Goal: Communication & Community: Answer question/provide support

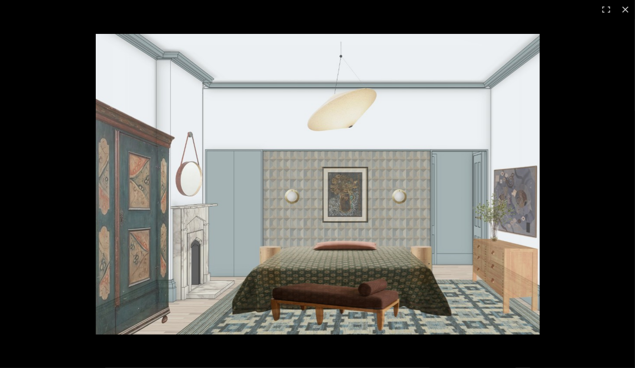
click at [70, 50] on div at bounding box center [317, 184] width 635 height 368
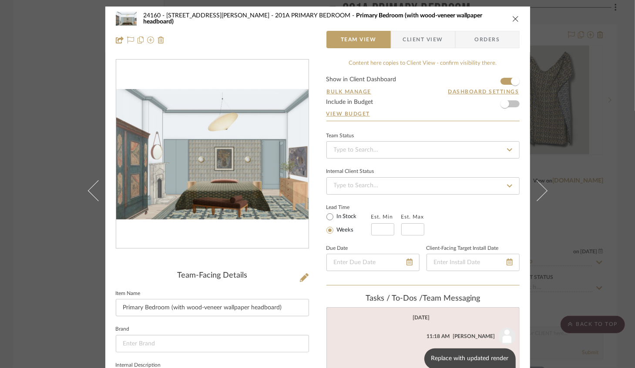
click at [512, 15] on button "close" at bounding box center [515, 19] width 8 height 8
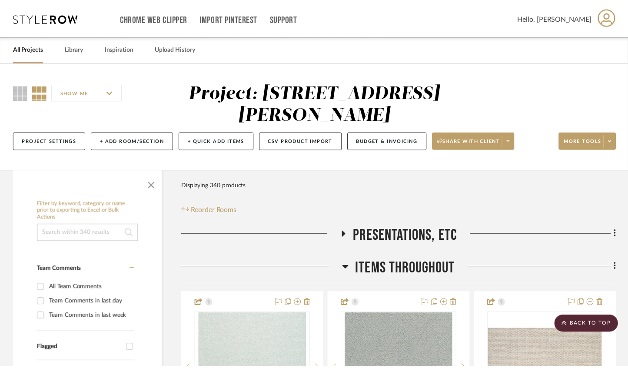
scroll to position [16341, 0]
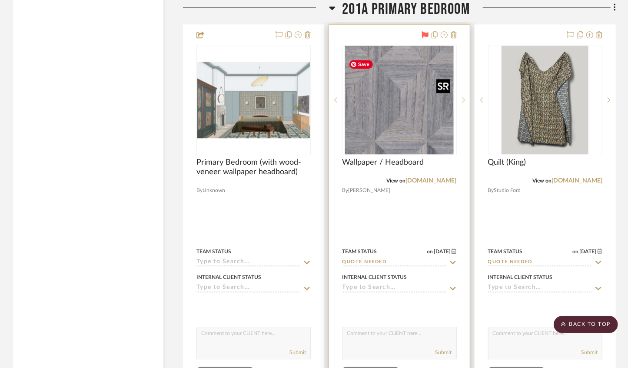
click at [390, 114] on img "0" at bounding box center [399, 100] width 109 height 109
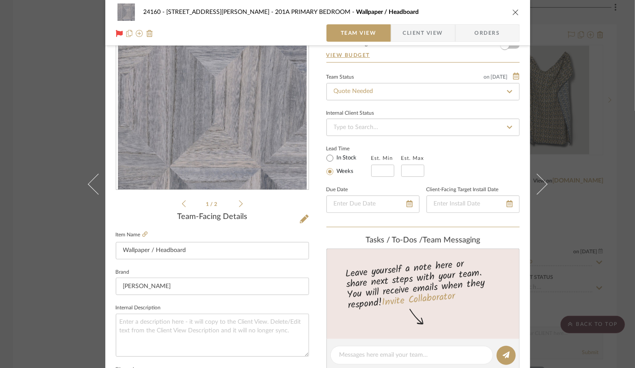
scroll to position [174, 0]
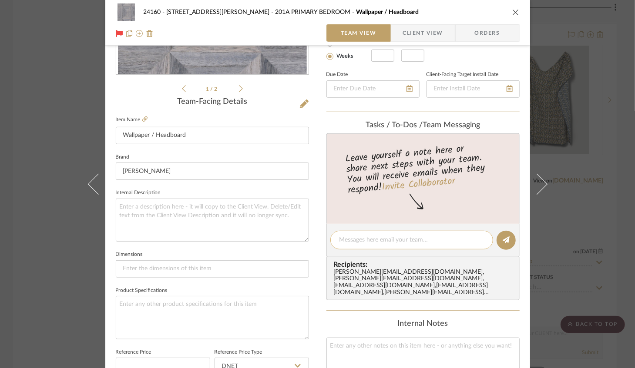
click at [351, 245] on div at bounding box center [411, 240] width 163 height 19
click at [353, 240] on textarea at bounding box center [411, 240] width 144 height 9
type textarea "h"
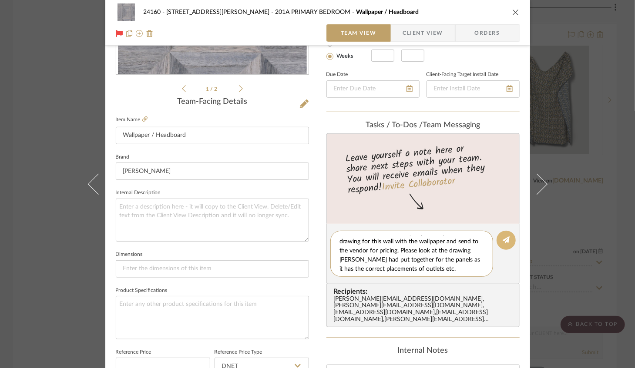
scroll to position [9, 0]
type textarea "Hi [PERSON_NAME], can you please update the drawing for this wall with the wall…"
click at [505, 237] on icon at bounding box center [505, 240] width 7 height 7
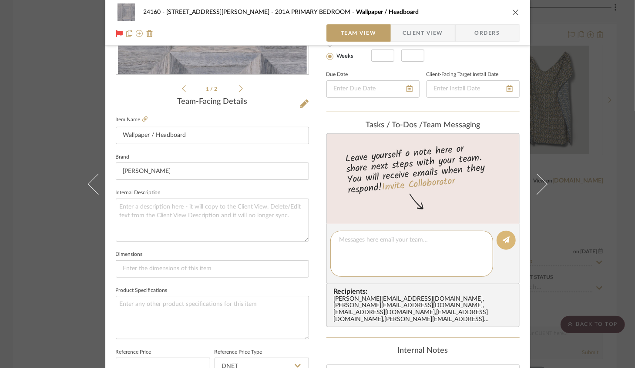
scroll to position [0, 0]
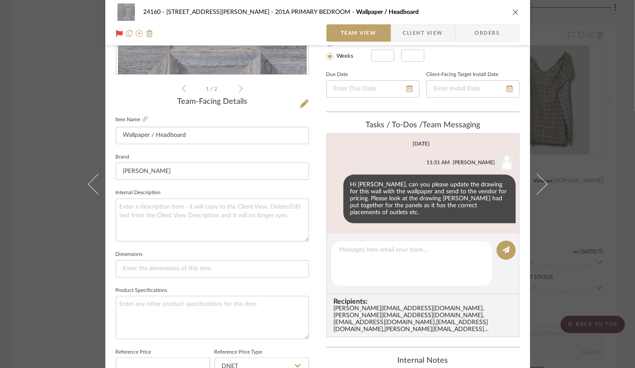
click at [512, 12] on icon "close" at bounding box center [515, 12] width 7 height 7
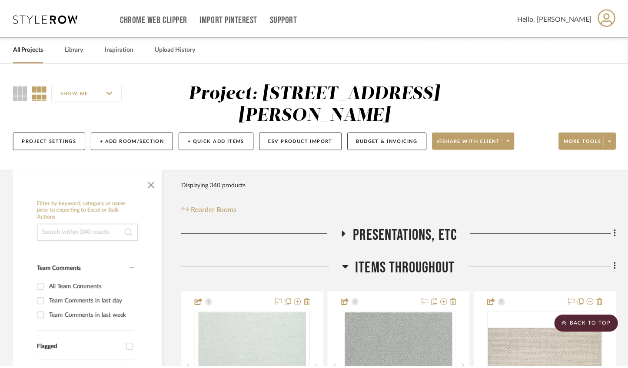
scroll to position [16341, 0]
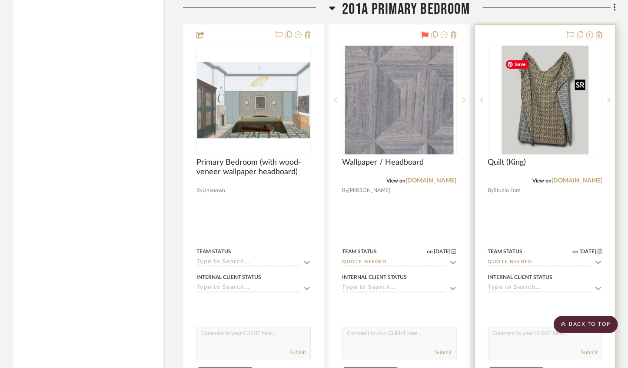
click at [541, 119] on img "0" at bounding box center [545, 100] width 87 height 109
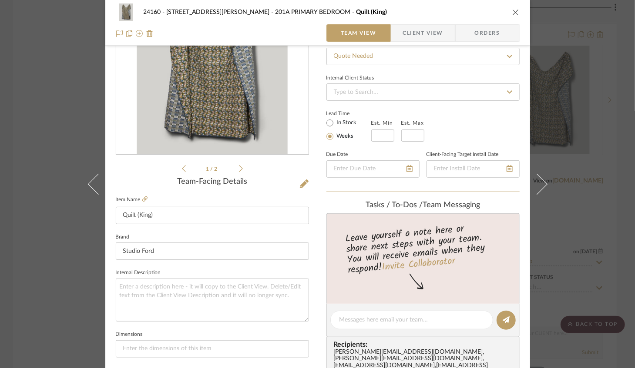
scroll to position [116, 0]
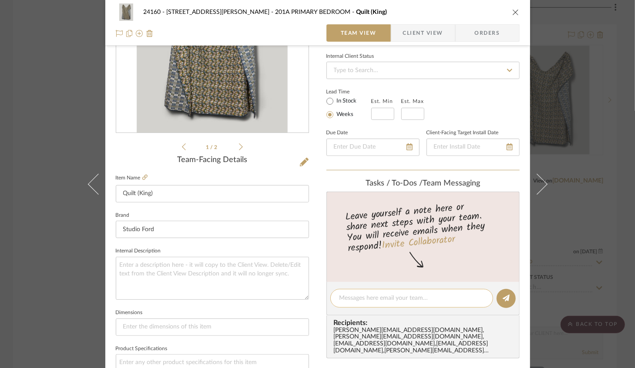
click at [372, 301] on textarea at bounding box center [411, 298] width 144 height 9
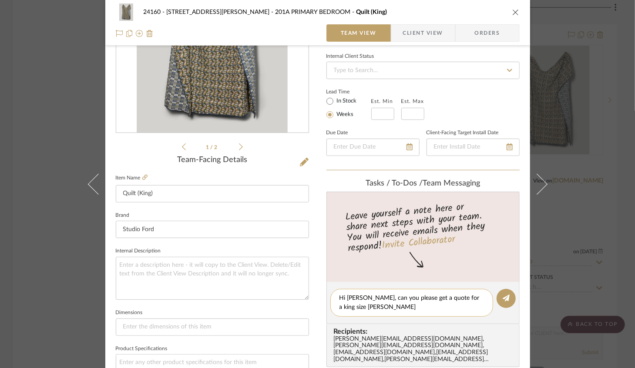
scroll to position [0, 0]
type textarea "Hi [PERSON_NAME], can you please get a quote for a king size blanket for the be…"
click at [502, 295] on icon at bounding box center [505, 298] width 7 height 7
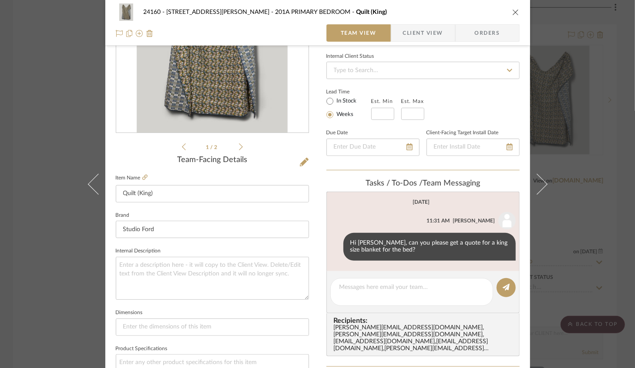
drag, startPoint x: 510, startPoint y: 13, endPoint x: 458, endPoint y: 53, distance: 65.5
click at [512, 13] on icon "close" at bounding box center [515, 12] width 7 height 7
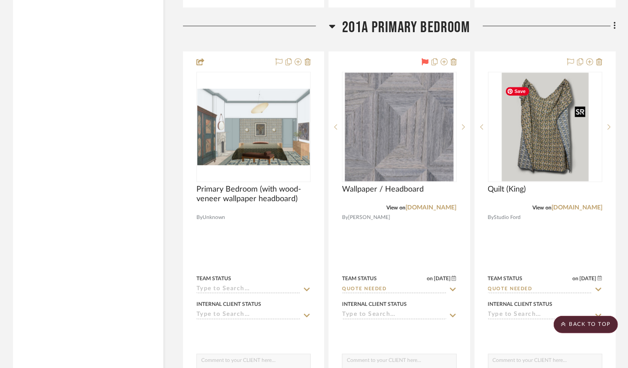
scroll to position [16254, 0]
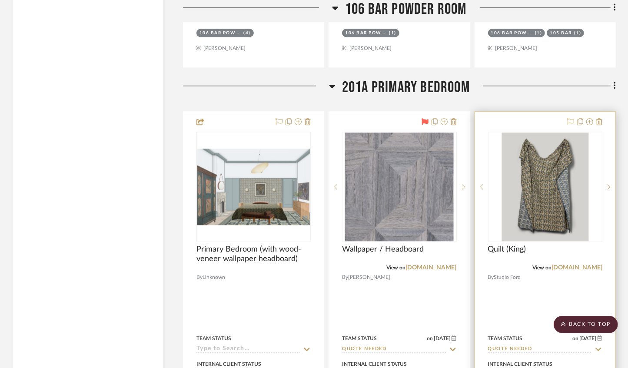
click at [570, 125] on icon at bounding box center [571, 121] width 7 height 7
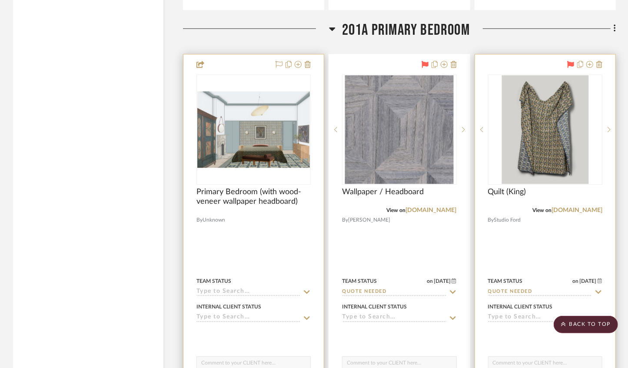
scroll to position [16341, 0]
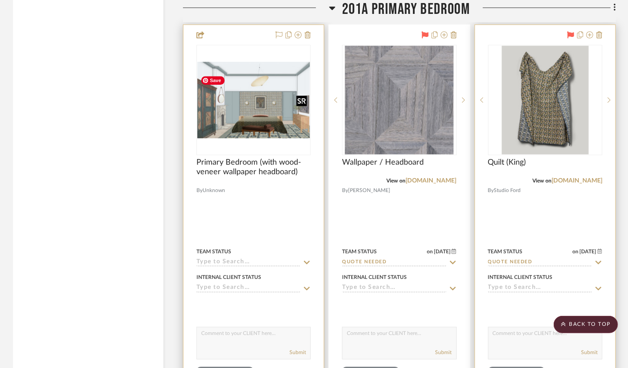
click at [258, 116] on img "0" at bounding box center [253, 100] width 113 height 77
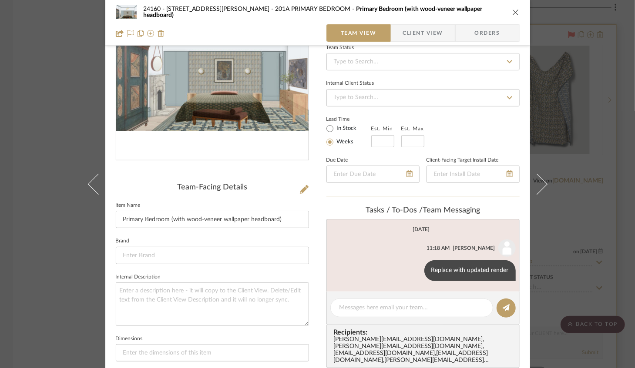
scroll to position [116, 0]
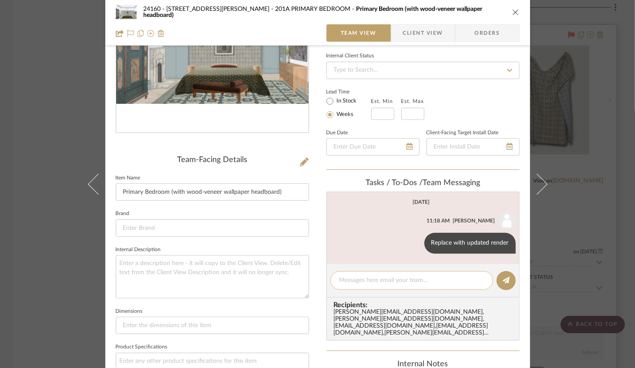
click at [368, 287] on div at bounding box center [411, 280] width 163 height 19
click at [368, 282] on textarea at bounding box center [411, 280] width 144 height 9
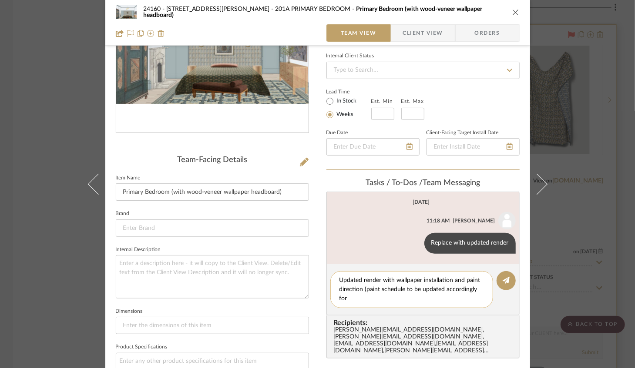
scroll to position [0, 0]
click at [397, 295] on textarea "Updated render with wallpaper installation and paint direction (paint schedule …" at bounding box center [411, 289] width 144 height 27
click at [396, 296] on textarea "Updated render with wallpaper installation and paint direction (paint schedule …" at bounding box center [411, 289] width 144 height 27
type textarea "Updated render with wallpaper installation and paint direction (paint schedule …"
click at [501, 284] on button at bounding box center [505, 280] width 19 height 19
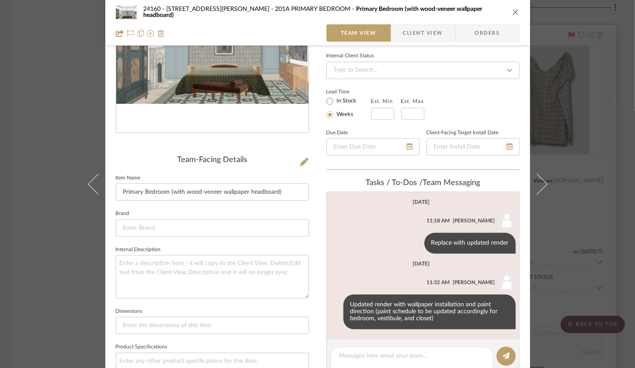
click at [513, 8] on button "close" at bounding box center [515, 12] width 8 height 8
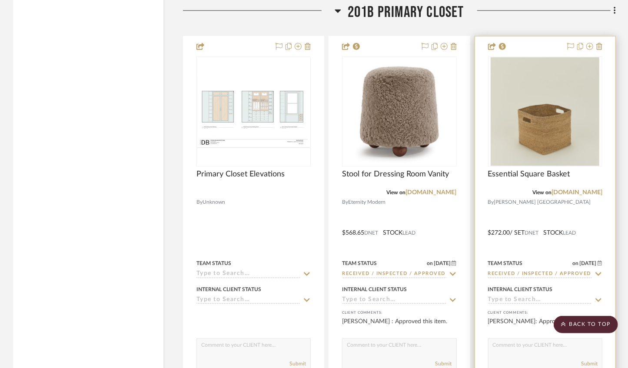
scroll to position [17559, 0]
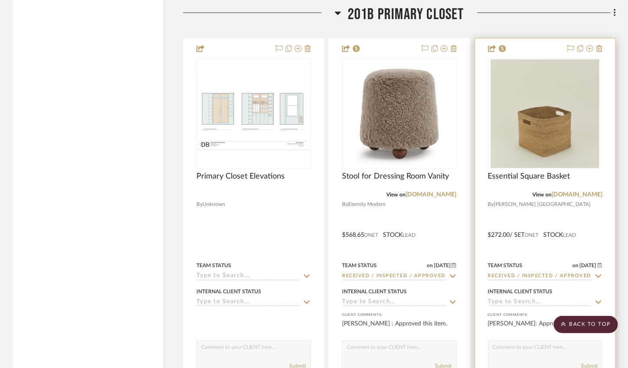
click at [544, 148] on img "0" at bounding box center [545, 114] width 109 height 109
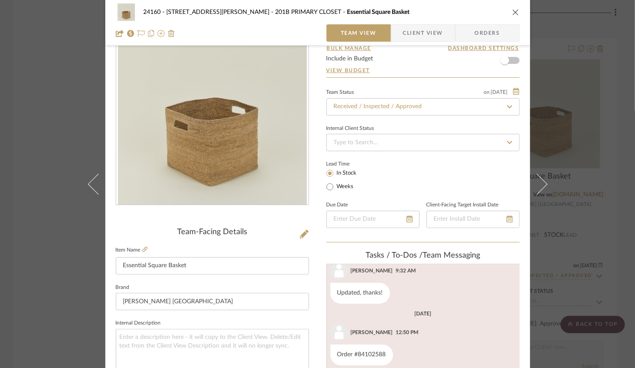
scroll to position [58, 0]
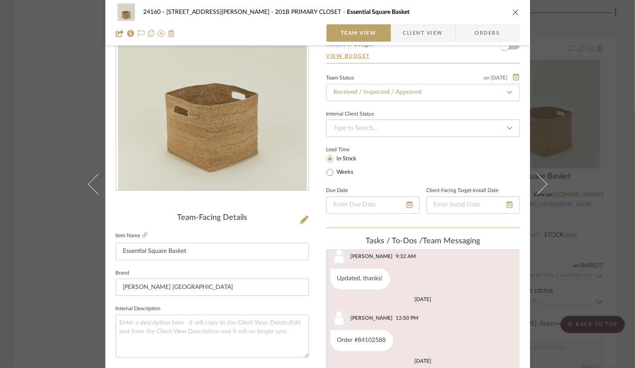
click at [512, 11] on icon "close" at bounding box center [515, 12] width 7 height 7
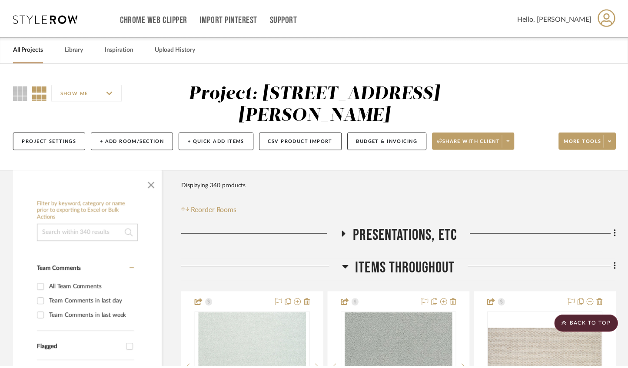
scroll to position [17559, 0]
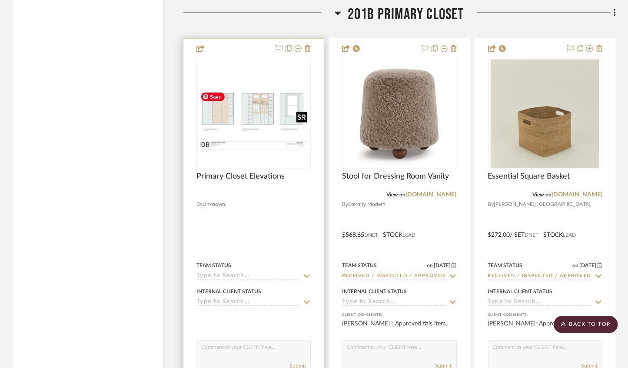
click at [271, 150] on img "0" at bounding box center [253, 113] width 113 height 73
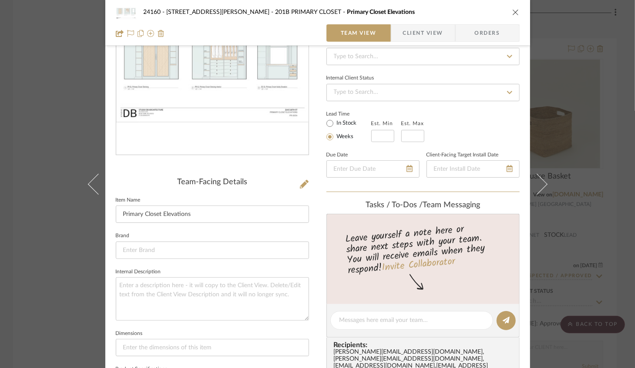
scroll to position [174, 0]
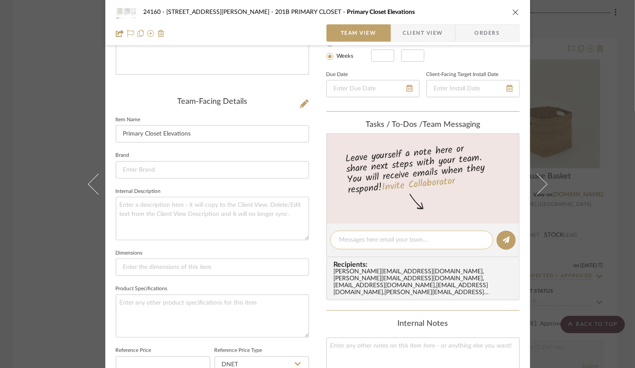
click at [367, 242] on textarea at bounding box center [411, 240] width 144 height 9
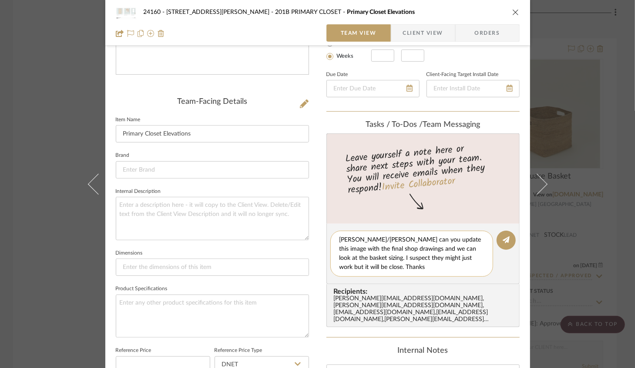
scroll to position [0, 0]
type textarea "[PERSON_NAME]/[PERSON_NAME] can you update this image with the final shop drawi…"
click at [506, 243] on button at bounding box center [505, 240] width 19 height 19
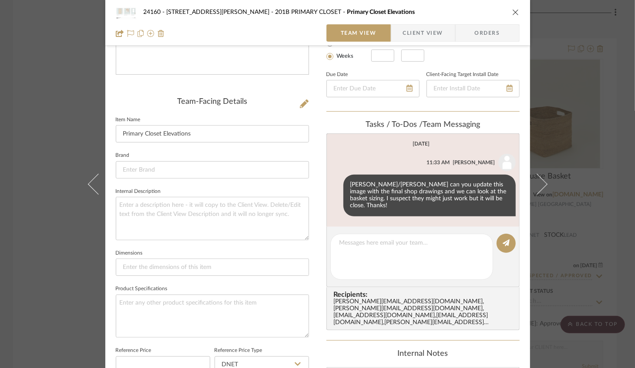
click at [512, 9] on icon "close" at bounding box center [515, 12] width 7 height 7
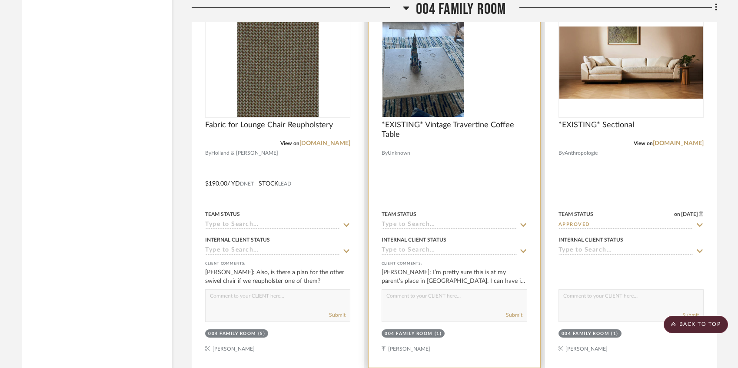
scroll to position [6465, 0]
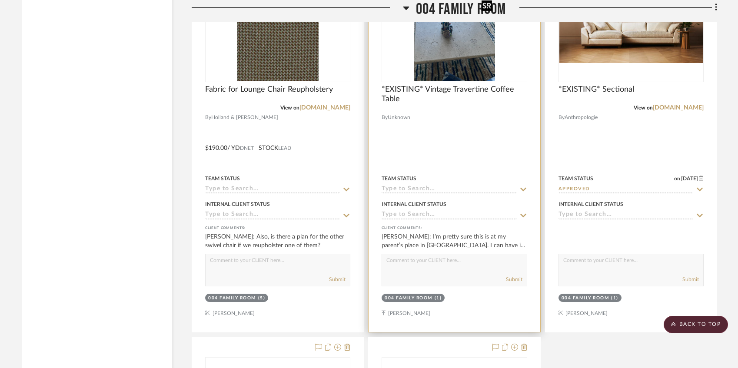
click at [440, 63] on img "0" at bounding box center [455, 27] width 82 height 109
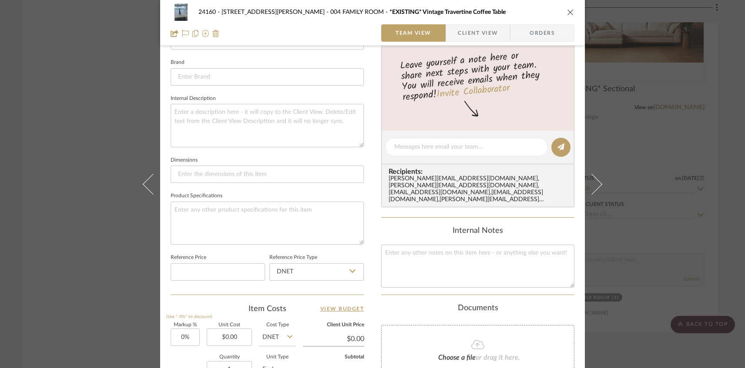
scroll to position [290, 0]
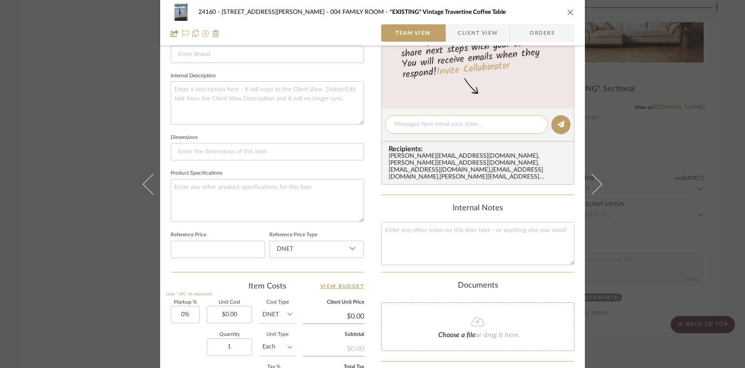
click at [397, 124] on textarea at bounding box center [466, 124] width 144 height 9
click at [484, 125] on textarea "Current whereabouts unknown" at bounding box center [466, 124] width 144 height 9
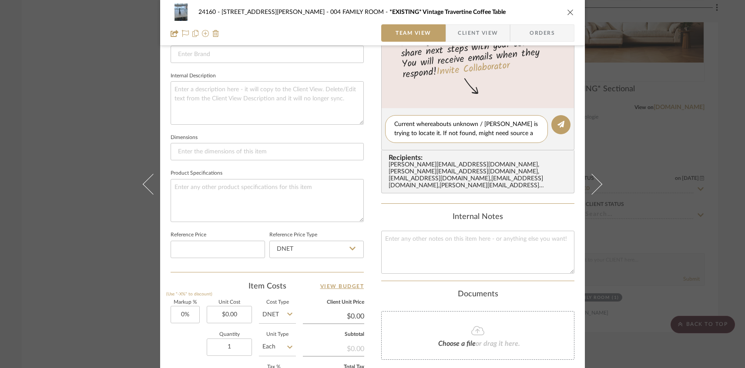
scroll to position [0, 0]
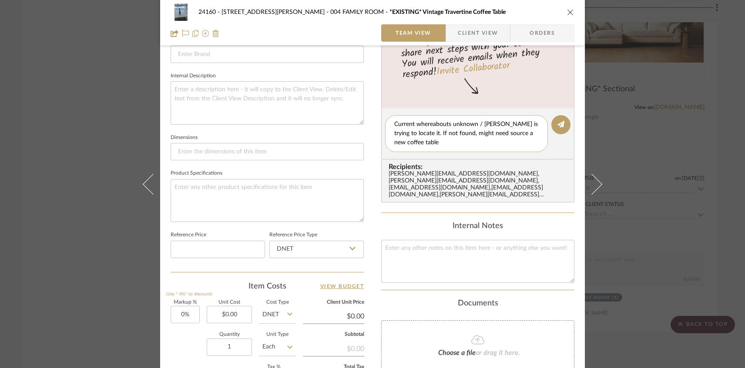
click at [519, 136] on textarea "Current whereabouts unknown / [PERSON_NAME] is trying to locate it. If not foun…" at bounding box center [466, 133] width 144 height 27
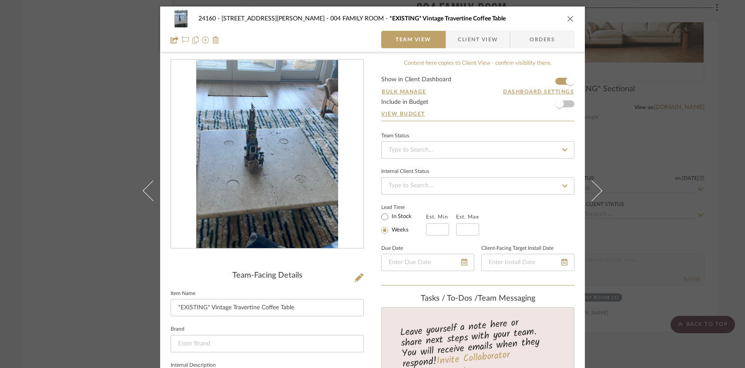
scroll to position [232, 0]
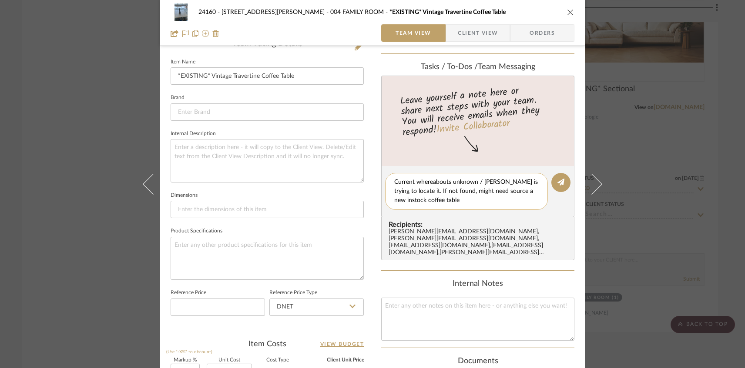
click at [453, 197] on textarea "Current whereabouts unknown / [PERSON_NAME] is trying to locate it. If not foun…" at bounding box center [466, 191] width 144 height 27
click at [474, 181] on textarea "Current whereabouts unknown / [PERSON_NAME] is trying to locate it. If not foun…" at bounding box center [466, 191] width 144 height 27
click at [495, 197] on textarea "Current whereabouts unknown (?) / [PERSON_NAME] is trying to locate it. If not …" at bounding box center [466, 191] width 144 height 27
click at [501, 183] on textarea "Current whereabouts unknown (?) / [PERSON_NAME] is trying to locate it. If not …" at bounding box center [466, 191] width 144 height 27
drag, startPoint x: 394, startPoint y: 191, endPoint x: 401, endPoint y: 188, distance: 8.4
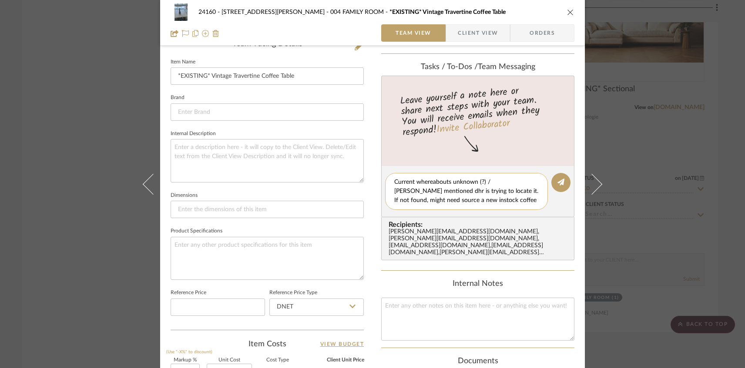
click at [401, 188] on textarea "Current whereabouts unknown (?) / [PERSON_NAME] mentioned dhr is trying to loca…" at bounding box center [466, 191] width 144 height 27
drag, startPoint x: 399, startPoint y: 189, endPoint x: 393, endPoint y: 190, distance: 6.7
click at [394, 190] on textarea "Current whereabouts unknown (?) / [PERSON_NAME] mentioned dhr is trying to loca…" at bounding box center [466, 191] width 144 height 27
drag, startPoint x: 391, startPoint y: 190, endPoint x: 400, endPoint y: 190, distance: 8.7
click at [400, 190] on textarea "Current whereabouts unknown (?) / [PERSON_NAME] mentioned dhr is trying to loca…" at bounding box center [466, 191] width 144 height 27
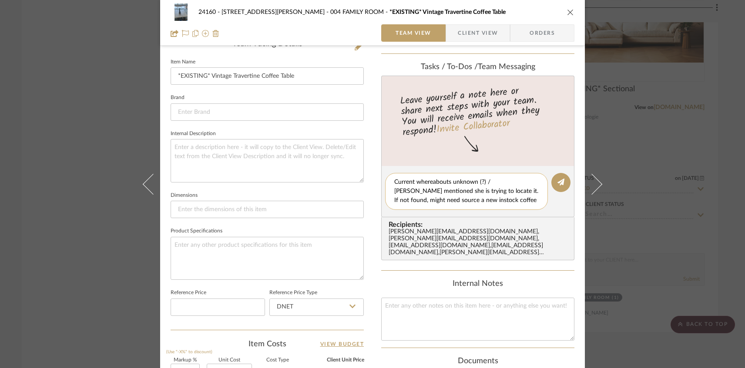
click at [485, 202] on textarea "Current whereabouts unknown (?) / [PERSON_NAME] mentioned she is trying to loca…" at bounding box center [466, 191] width 144 height 27
click at [500, 203] on textarea "Current whereabouts unknown (?) / [PERSON_NAME] mentioned she is trying to loca…" at bounding box center [466, 191] width 144 height 27
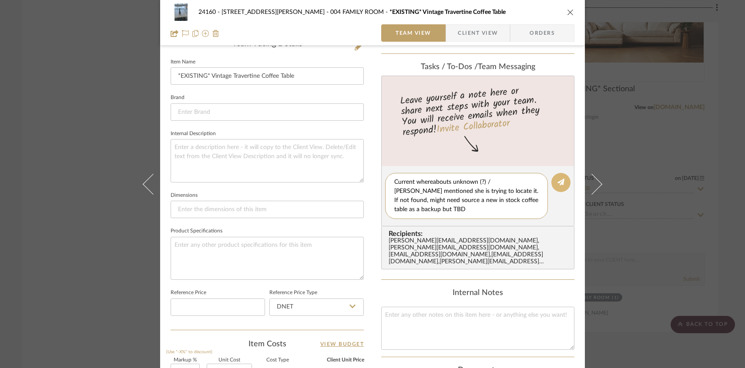
scroll to position [0, 0]
type textarea "Current whereabouts unknown (?) / [PERSON_NAME] mentioned she is trying to loca…"
click at [557, 184] on icon at bounding box center [560, 182] width 7 height 7
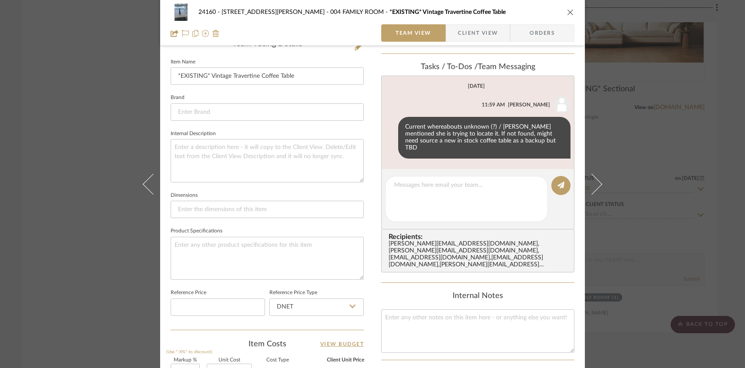
scroll to position [145, 0]
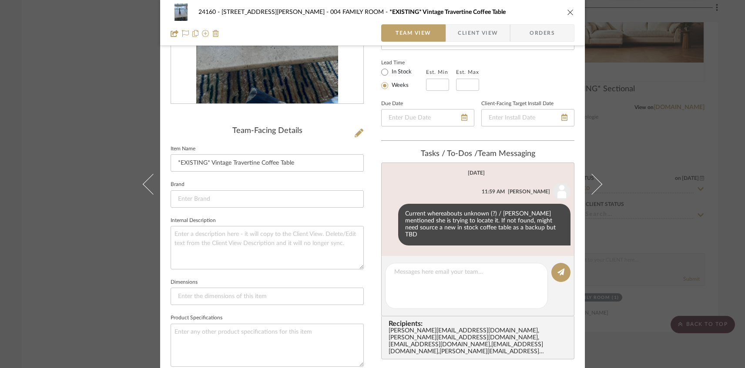
click at [567, 10] on icon "close" at bounding box center [570, 12] width 7 height 7
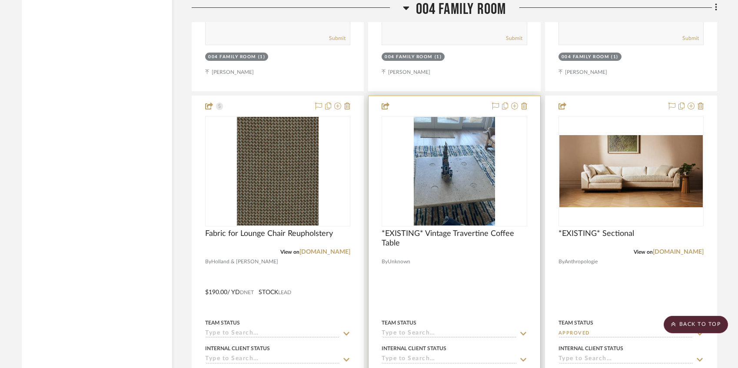
scroll to position [6407, 0]
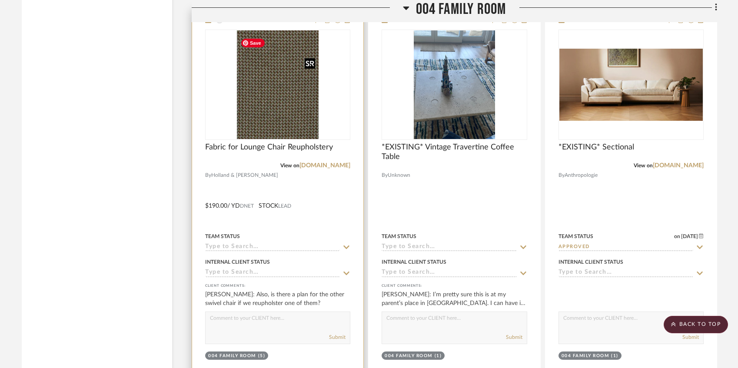
click at [290, 119] on img "0" at bounding box center [278, 84] width 82 height 109
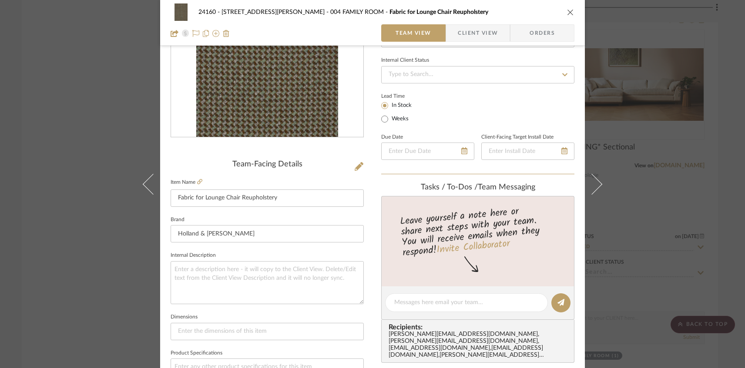
scroll to position [145, 0]
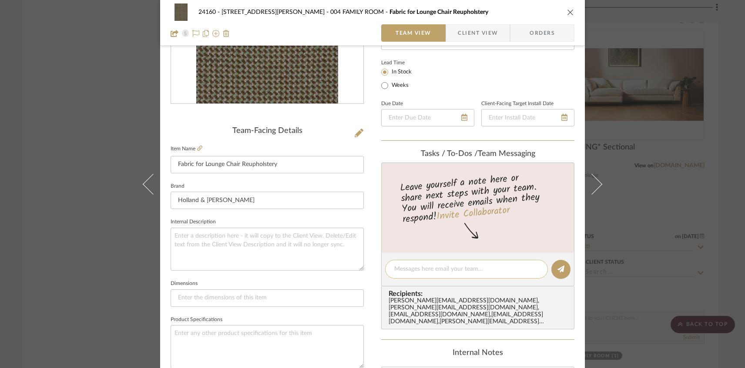
click at [418, 268] on textarea at bounding box center [466, 269] width 144 height 9
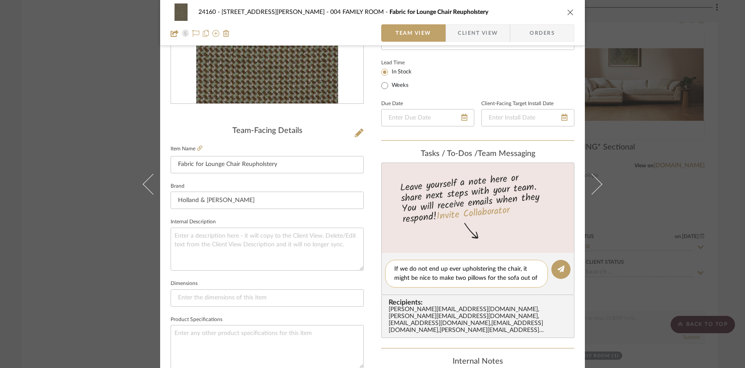
scroll to position [0, 0]
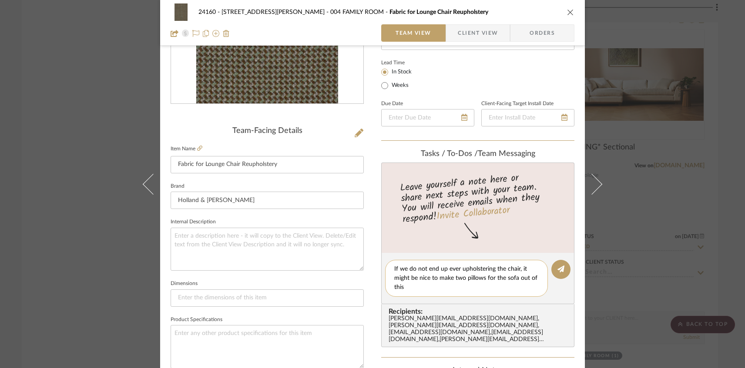
click at [453, 277] on textarea "If we do not end up ever upholstering the chair, it might be nice to make two p…" at bounding box center [466, 278] width 144 height 27
click at [464, 277] on textarea "If we do not end up ever upholstering the chair, it might be nice to make two p…" at bounding box center [466, 278] width 144 height 27
click at [456, 291] on textarea "If we do not end up ever upholstering the chair, it might be nice to make two s…" at bounding box center [466, 278] width 144 height 27
type textarea "If we do not end up ever upholstering the chair, it might be nice to make two s…"
click at [558, 271] on icon at bounding box center [560, 269] width 7 height 7
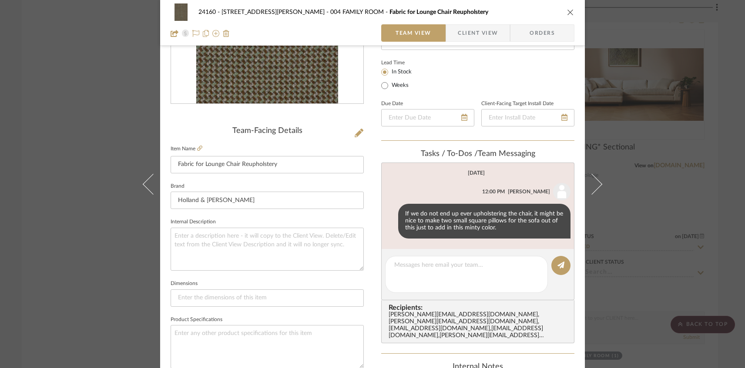
click at [567, 11] on icon "close" at bounding box center [570, 12] width 7 height 7
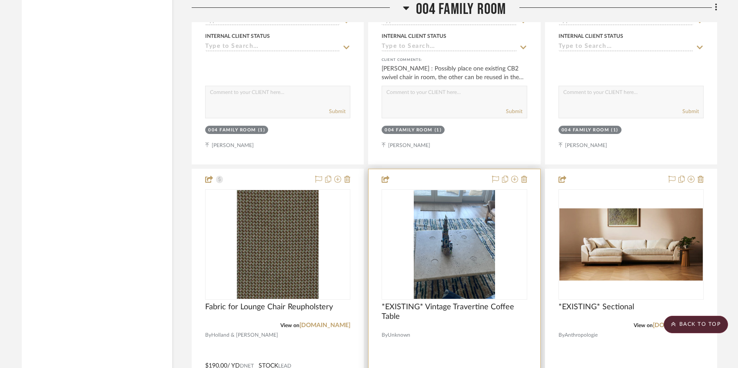
scroll to position [6407, 0]
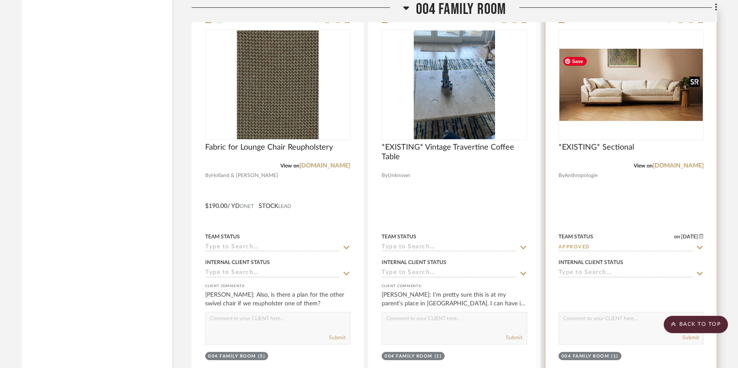
click at [628, 94] on img "0" at bounding box center [632, 85] width 144 height 72
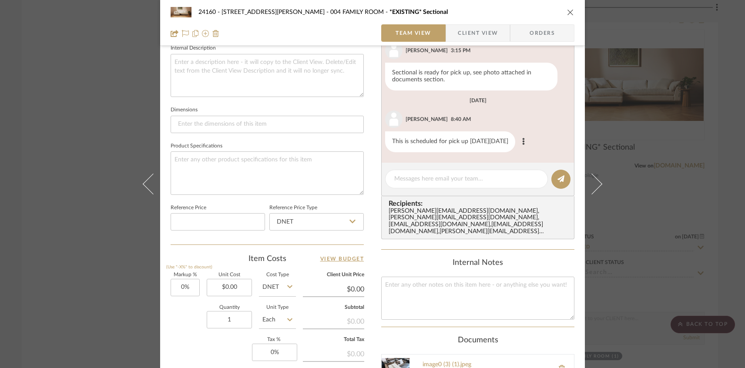
scroll to position [0, 0]
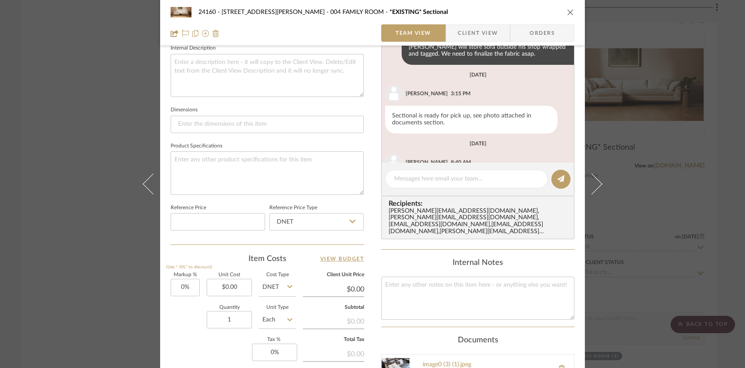
click at [463, 30] on span "Client View" at bounding box center [478, 32] width 40 height 17
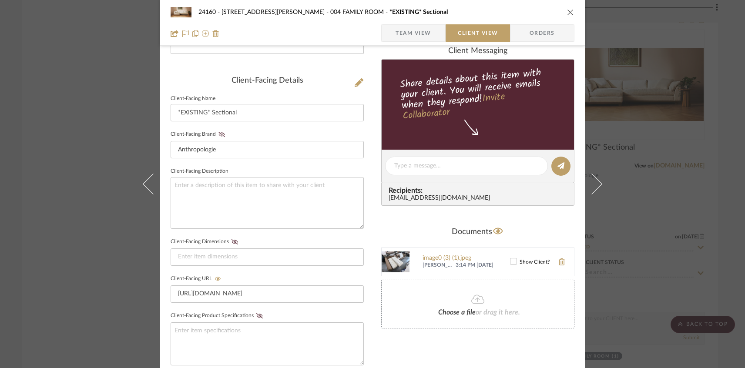
scroll to position [127, 0]
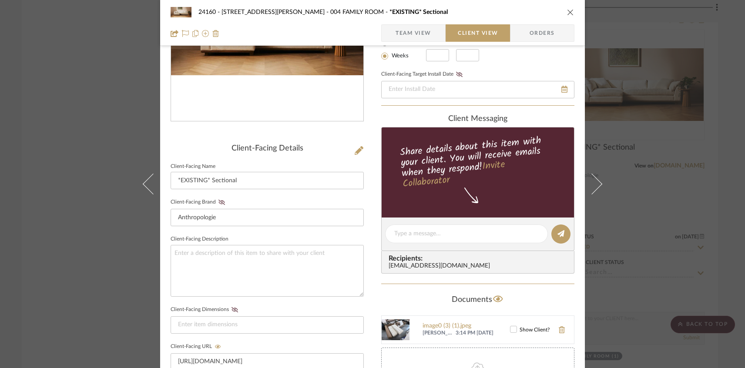
click at [411, 31] on span "Team View" at bounding box center [413, 32] width 36 height 17
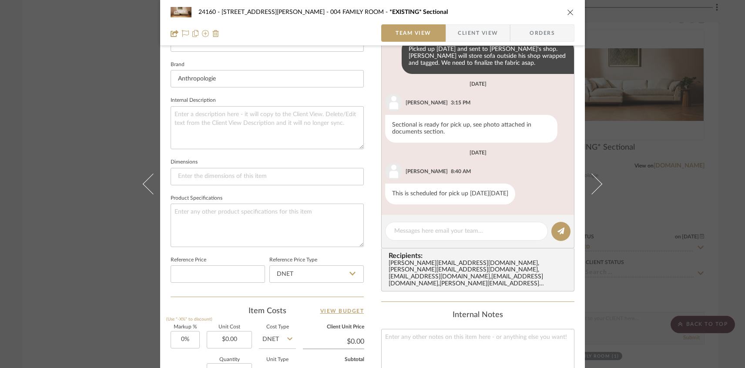
scroll to position [446, 0]
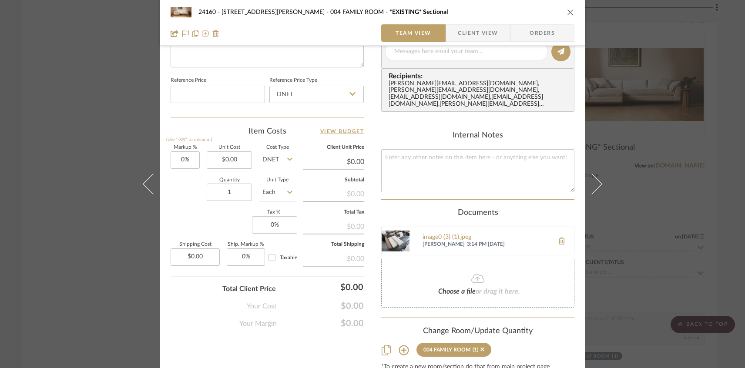
click at [386, 239] on img at bounding box center [395, 241] width 28 height 28
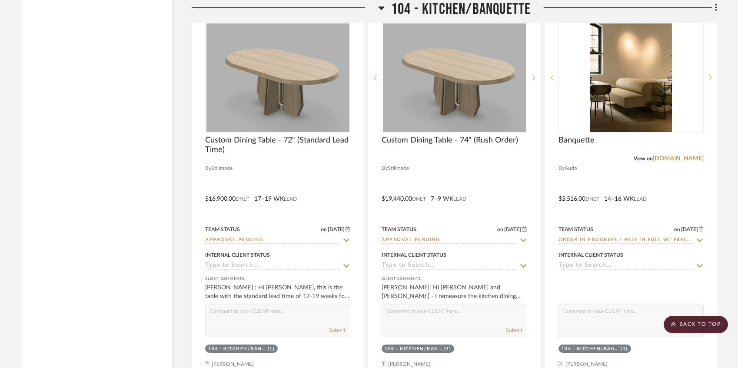
scroll to position [3619, 0]
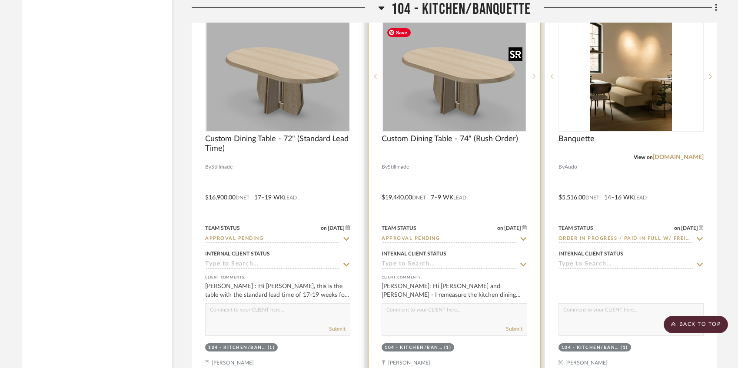
click at [449, 103] on img "0" at bounding box center [454, 76] width 143 height 109
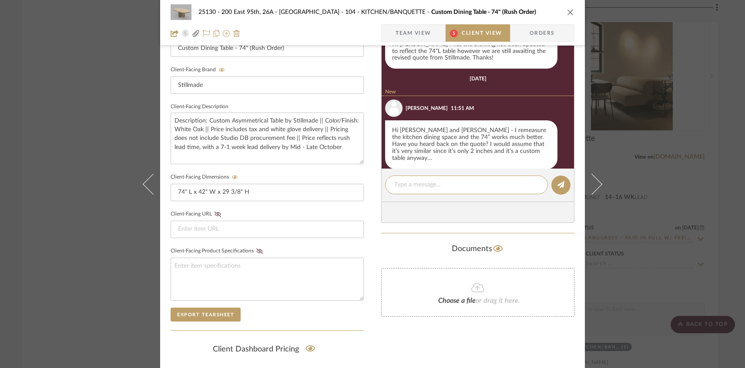
scroll to position [371, 0]
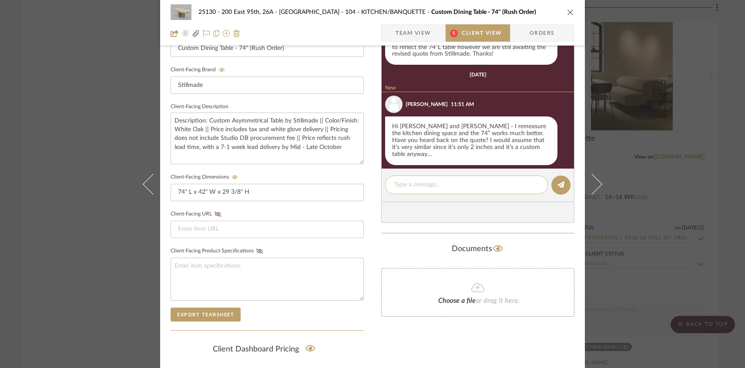
click at [417, 186] on textarea at bounding box center [466, 184] width 144 height 9
click at [424, 185] on textarea at bounding box center [466, 184] width 144 height 9
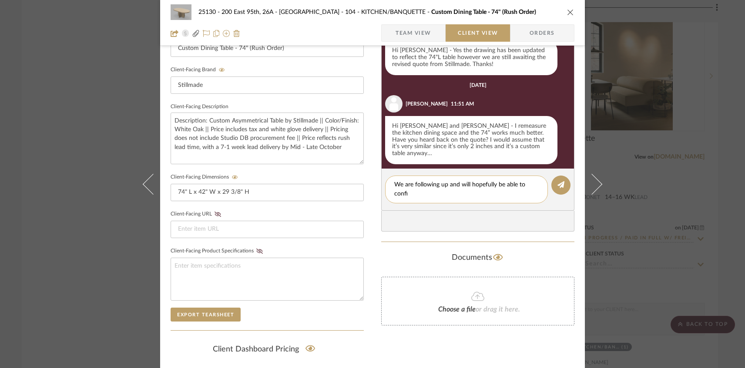
scroll to position [0, 0]
click at [435, 190] on textarea "We are following up and will hopefully be able to confirm shortly. Best, Victor" at bounding box center [466, 189] width 144 height 18
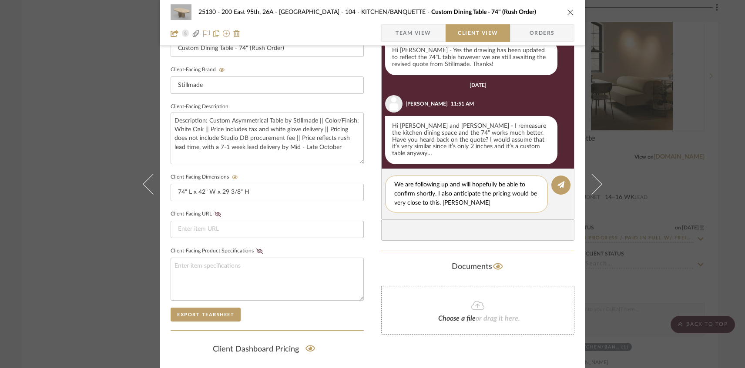
click at [494, 200] on textarea "We are following up and will hopefully be able to confirm shortly. I also antic…" at bounding box center [466, 193] width 144 height 27
type textarea "We are following up and will hopefully be able to confirm shortly. I also antic…"
click at [557, 183] on icon at bounding box center [560, 184] width 7 height 7
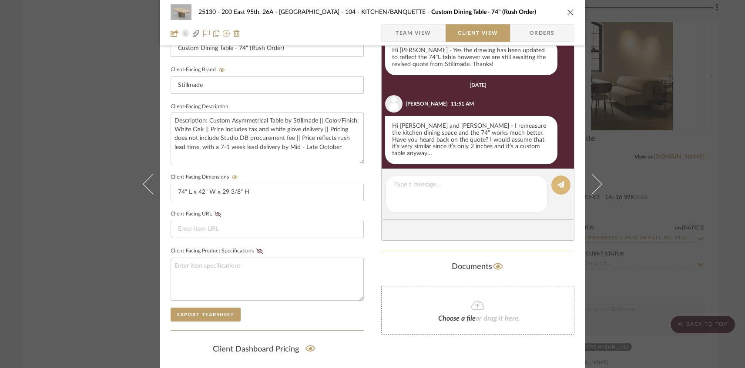
scroll to position [377, 0]
